Goal: Find specific page/section: Find specific page/section

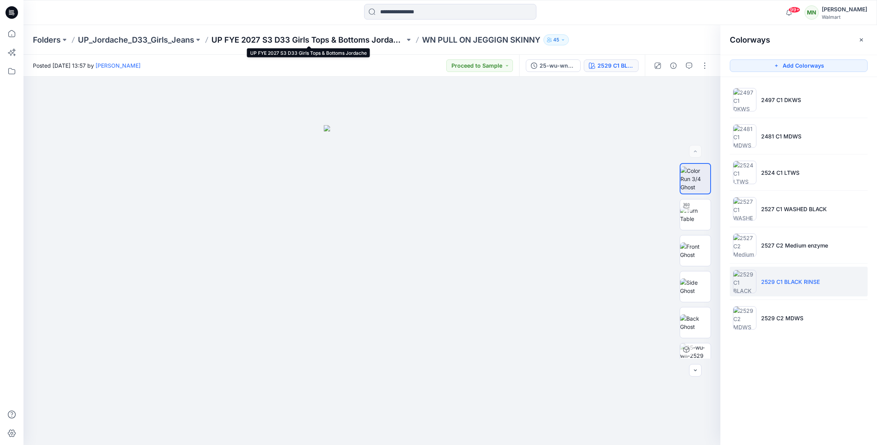
click at [241, 37] on p "UP FYE 2027 S3 D33 Girls Tops & Bottoms Jordache" at bounding box center [307, 39] width 193 height 11
